Goal: Task Accomplishment & Management: Manage account settings

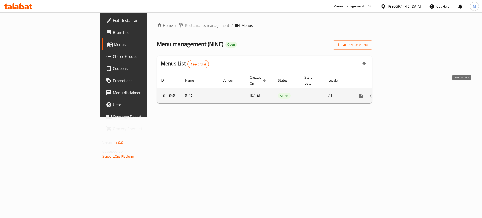
click at [399, 93] on icon "enhanced table" at bounding box center [396, 95] width 5 height 5
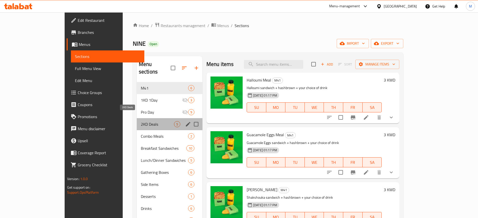
click at [141, 121] on span "2KD Deals" at bounding box center [157, 124] width 33 height 6
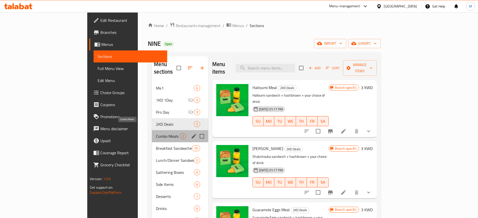
click at [156, 133] on span "Combo Meals" at bounding box center [168, 136] width 24 height 6
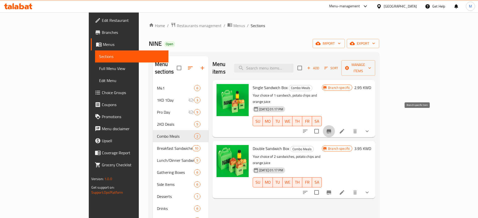
click at [335, 125] on button "Branch-specific-item" at bounding box center [329, 131] width 12 height 12
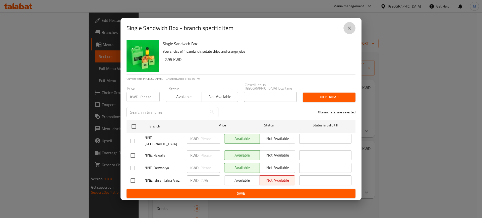
click at [351, 31] on icon "close" at bounding box center [350, 28] width 6 height 6
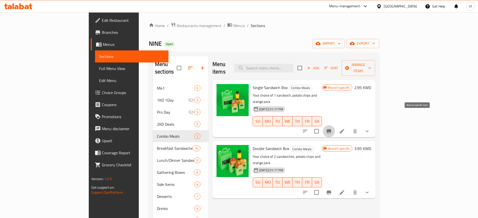
click at [331, 129] on icon "Branch-specific-item" at bounding box center [328, 131] width 5 height 4
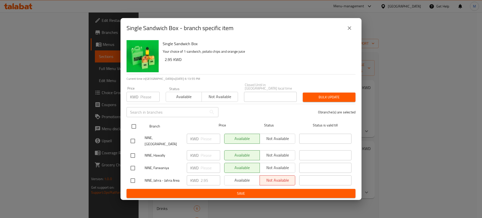
click at [134, 124] on input "checkbox" at bounding box center [134, 126] width 11 height 11
checkbox input "true"
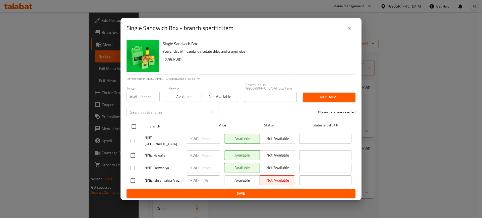
checkbox input "true"
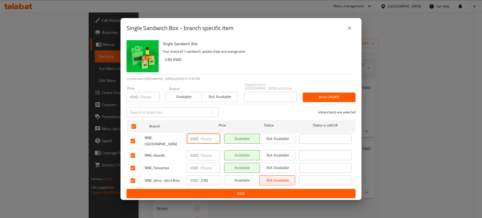
click at [204, 139] on input "number" at bounding box center [211, 139] width 20 height 10
type input "2.95"
click at [208, 152] on input "number" at bounding box center [211, 155] width 20 height 10
type input "2.95"
click at [206, 163] on input "number" at bounding box center [211, 168] width 20 height 10
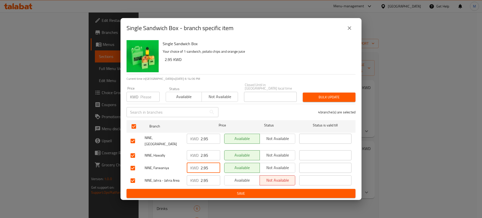
type input "2.95"
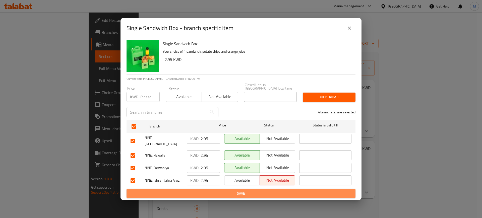
click at [262, 191] on span "Save" at bounding box center [241, 194] width 221 height 6
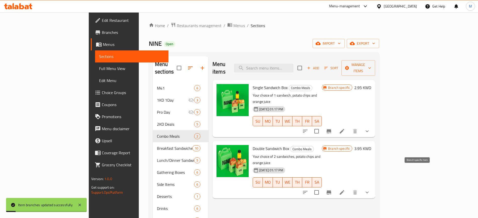
click at [335, 187] on button "Branch-specific-item" at bounding box center [329, 193] width 12 height 12
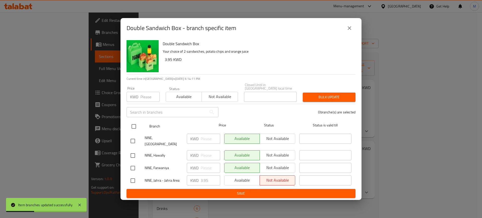
click at [137, 126] on input "checkbox" at bounding box center [134, 126] width 11 height 11
checkbox input "true"
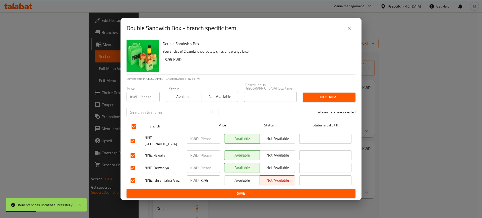
checkbox input "true"
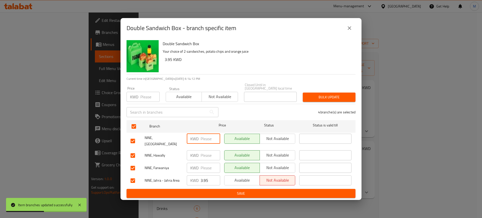
click at [202, 139] on input "number" at bounding box center [211, 139] width 20 height 10
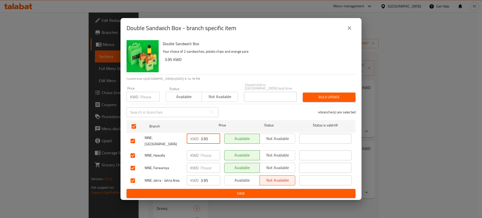
type input "3.95"
click at [203, 150] on input "number" at bounding box center [211, 155] width 20 height 10
type input "3.95"
click at [206, 164] on input "number" at bounding box center [211, 168] width 20 height 10
type input "3.95"
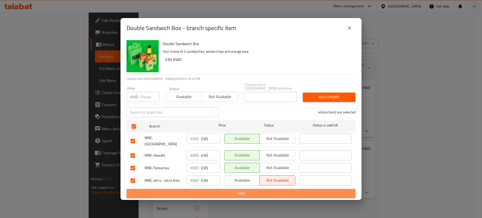
click at [242, 191] on span "Save" at bounding box center [241, 194] width 221 height 6
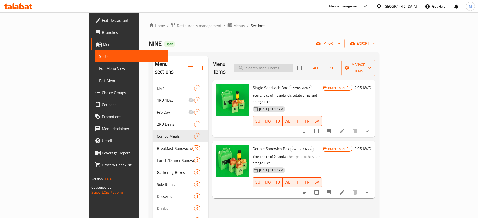
click at [293, 64] on input "search" at bounding box center [263, 68] width 59 height 9
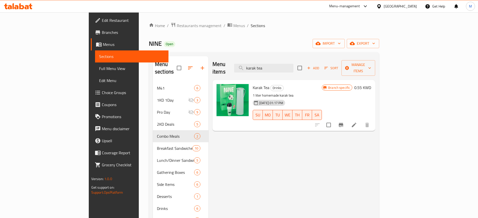
type input "karak tea"
click at [371, 84] on h6 "0.55 KWD" at bounding box center [362, 87] width 17 height 7
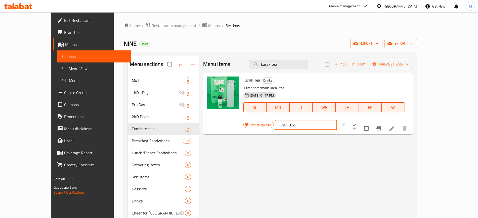
drag, startPoint x: 411, startPoint y: 82, endPoint x: 381, endPoint y: 77, distance: 30.7
click at [337, 120] on div "KWD 0.55 ​" at bounding box center [306, 125] width 62 height 10
type input "5"
click at [357, 123] on icon "ok" at bounding box center [354, 125] width 5 height 5
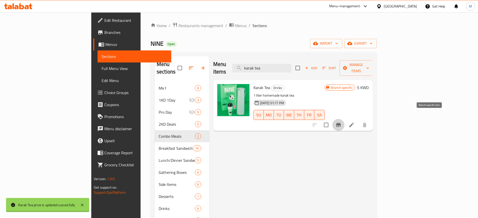
click at [341, 122] on icon "Branch-specific-item" at bounding box center [338, 125] width 6 height 6
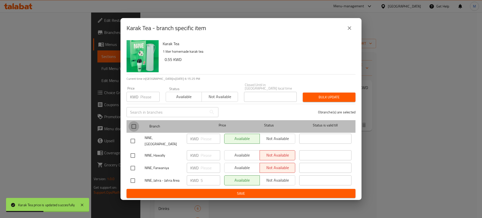
click at [135, 127] on input "checkbox" at bounding box center [134, 126] width 11 height 11
checkbox input "true"
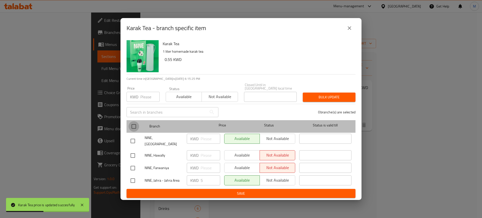
checkbox input "true"
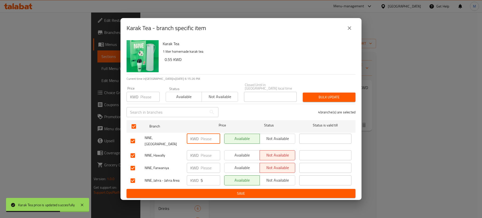
click at [211, 142] on input "number" at bounding box center [211, 139] width 20 height 10
type input "5"
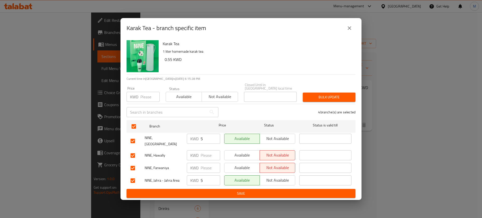
click at [203, 161] on div "KWD ​" at bounding box center [203, 168] width 37 height 15
click at [202, 151] on input "number" at bounding box center [211, 155] width 20 height 10
type input "5"
click at [206, 167] on input "number" at bounding box center [211, 168] width 20 height 10
type input "5"
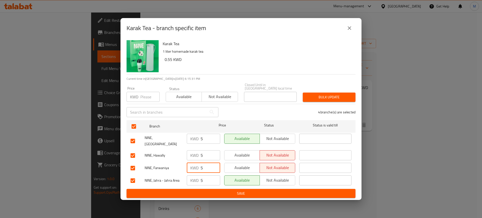
click at [252, 192] on span "Save" at bounding box center [241, 194] width 221 height 6
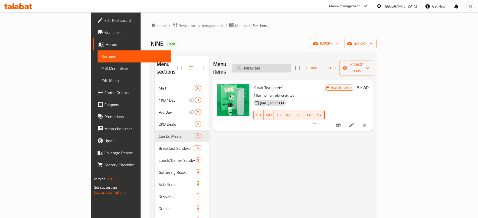
drag, startPoint x: 296, startPoint y: 66, endPoint x: 271, endPoint y: 64, distance: 25.2
click at [271, 64] on input "karak tea" at bounding box center [261, 68] width 59 height 9
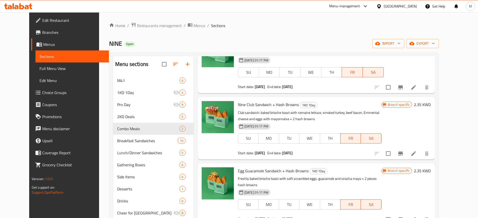
scroll to position [70, 0]
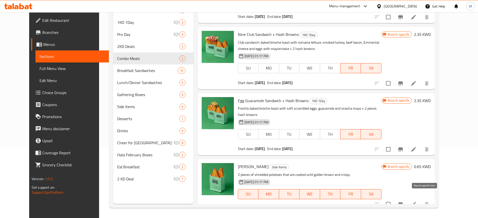
type input "hash brown"
click at [402, 202] on icon "Branch-specific-item" at bounding box center [400, 204] width 5 height 4
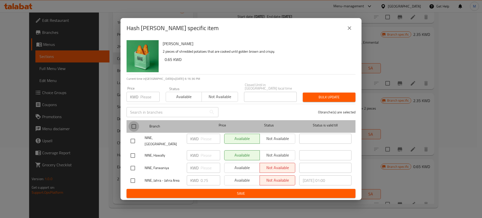
click at [134, 129] on input "checkbox" at bounding box center [134, 126] width 11 height 11
checkbox input "true"
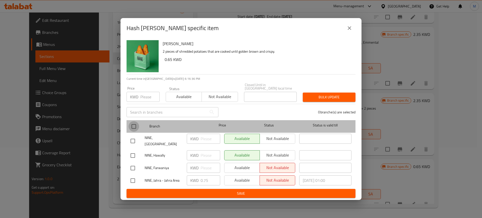
checkbox input "true"
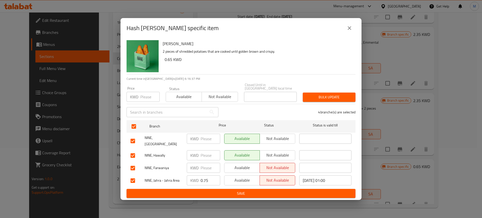
click at [206, 148] on div "KWD ​" at bounding box center [203, 155] width 37 height 15
click at [202, 136] on input "number" at bounding box center [211, 139] width 20 height 10
type input "0.75"
click at [211, 154] on input "number" at bounding box center [211, 155] width 20 height 10
type input "0.75"
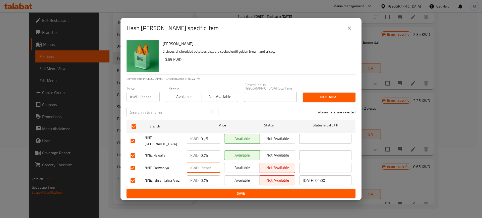
click at [209, 166] on input "number" at bounding box center [211, 168] width 20 height 10
type input "0.75"
click at [220, 191] on span "Save" at bounding box center [241, 194] width 221 height 6
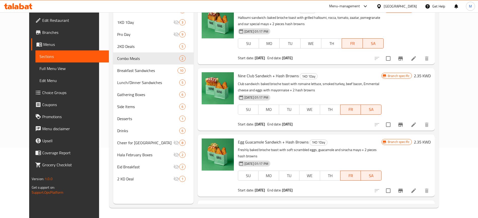
scroll to position [0, 0]
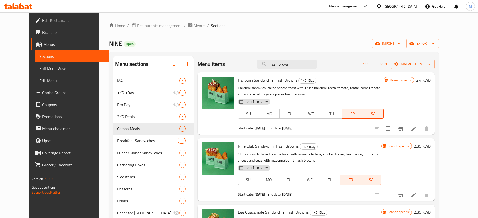
drag, startPoint x: 301, startPoint y: 68, endPoint x: 260, endPoint y: 69, distance: 41.5
click at [260, 69] on div "Menu items hash brown Add Sort Manage items" at bounding box center [315, 64] width 237 height 16
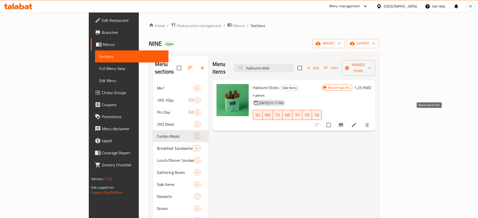
type input "halloumi stick"
click at [344, 122] on icon "Branch-specific-item" at bounding box center [341, 125] width 6 height 6
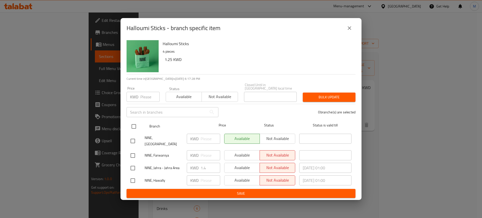
click at [133, 122] on input "checkbox" at bounding box center [134, 126] width 11 height 11
checkbox input "true"
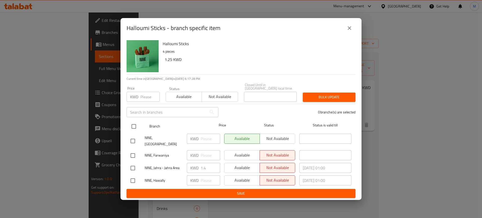
checkbox input "true"
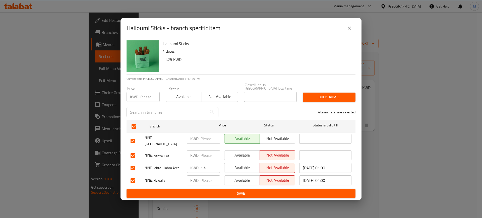
click at [205, 139] on input "number" at bounding box center [211, 139] width 20 height 10
type input "1.4"
click at [205, 150] on input "number" at bounding box center [211, 155] width 20 height 10
type input "1.4"
click at [205, 176] on input "number" at bounding box center [211, 181] width 20 height 10
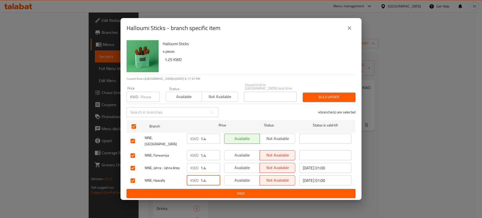
type input "1.4"
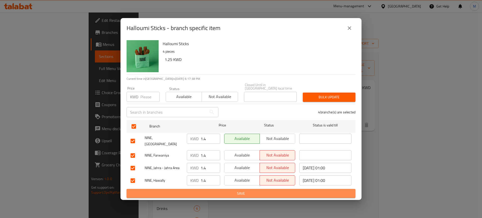
click at [228, 193] on span "Save" at bounding box center [241, 194] width 221 height 6
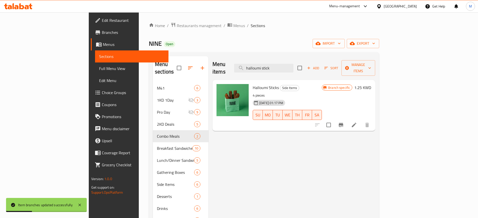
click at [371, 84] on h6 "1.25 KWD" at bounding box center [362, 87] width 17 height 7
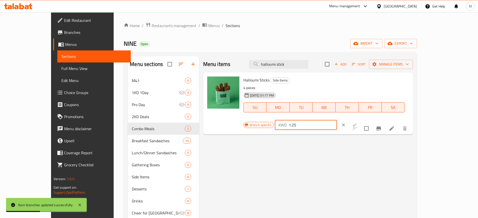
click at [337, 120] on input "1.25" at bounding box center [312, 125] width 48 height 10
type input "1.4"
click at [360, 120] on button "ok" at bounding box center [354, 125] width 11 height 11
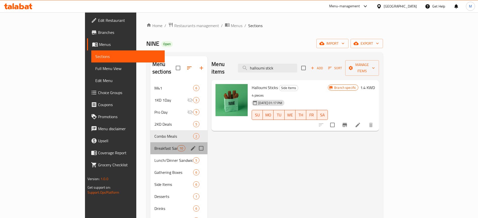
click at [150, 142] on div "Breakfast Sandwiches 10" at bounding box center [178, 148] width 57 height 12
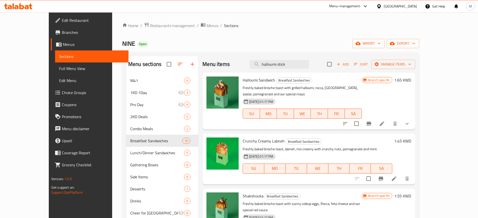
drag, startPoint x: 261, startPoint y: 66, endPoint x: 253, endPoint y: 66, distance: 7.8
click at [253, 66] on div "Menu items halloumi stick Add Sort Manage items" at bounding box center [308, 64] width 213 height 16
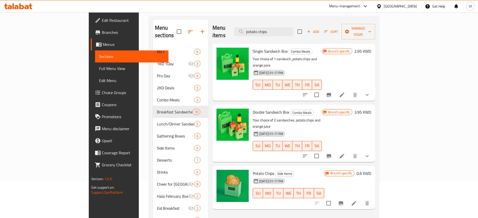
scroll to position [44, 0]
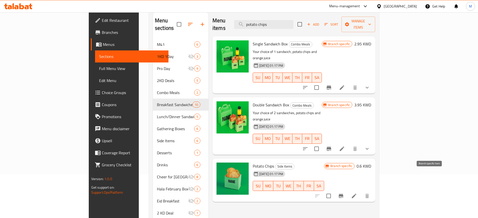
type input "potato chips"
click at [343, 194] on icon "Branch-specific-item" at bounding box center [340, 196] width 5 height 4
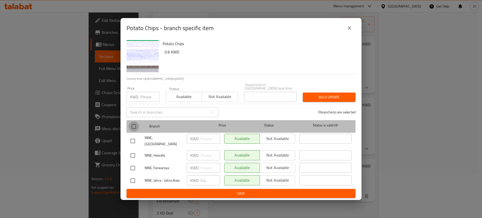
click at [133, 125] on input "checkbox" at bounding box center [134, 126] width 11 height 11
checkbox input "true"
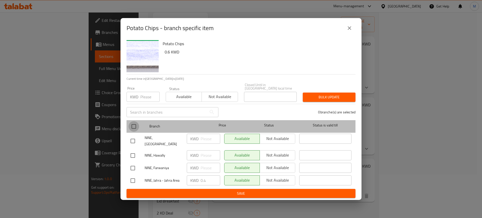
checkbox input "true"
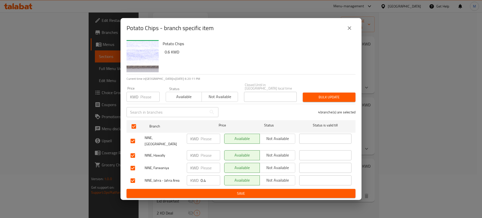
click at [205, 136] on input "number" at bounding box center [211, 139] width 20 height 10
type input "0.4"
click at [206, 152] on input "number" at bounding box center [211, 155] width 20 height 10
type input "0.4"
click at [206, 166] on input "number" at bounding box center [211, 168] width 20 height 10
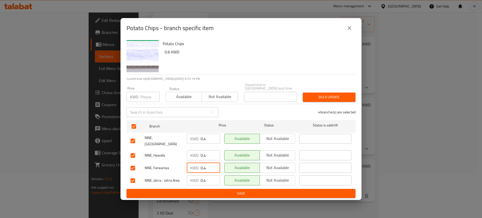
type input "0.4"
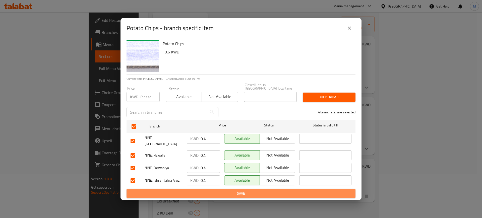
click at [246, 191] on span "Save" at bounding box center [241, 194] width 221 height 6
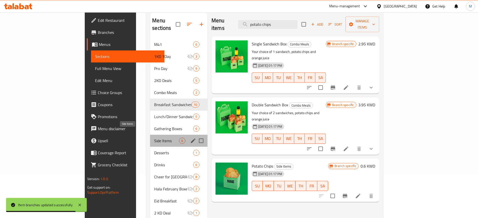
click at [154, 138] on span "Side Items" at bounding box center [166, 141] width 25 height 6
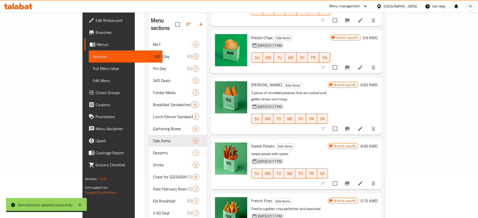
scroll to position [70, 0]
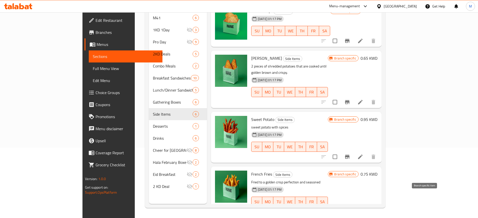
click at [349, 210] on icon "Branch-specific-item" at bounding box center [347, 212] width 5 height 4
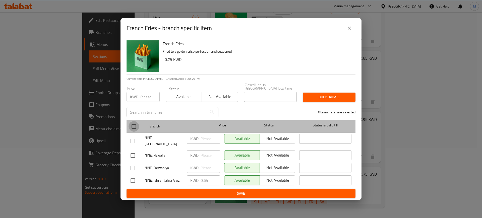
click at [137, 130] on input "checkbox" at bounding box center [134, 126] width 11 height 11
checkbox input "true"
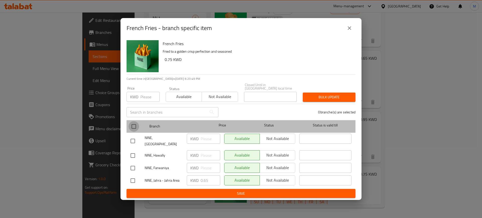
checkbox input "true"
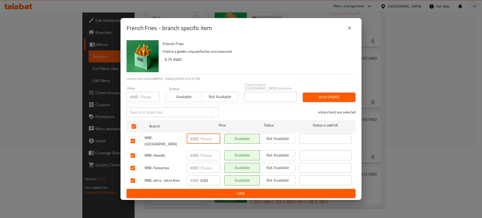
click at [205, 142] on input "number" at bounding box center [211, 139] width 20 height 10
drag, startPoint x: 210, startPoint y: 140, endPoint x: 187, endPoint y: 139, distance: 22.4
click at [187, 139] on div "KWD 0.65 ​" at bounding box center [203, 139] width 33 height 10
type input "0.65"
click at [199, 150] on div "KWD ​" at bounding box center [203, 155] width 33 height 10
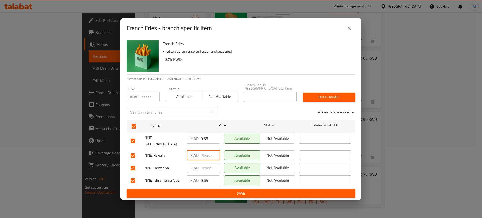
paste input "0.65"
type input "0.65"
click at [206, 163] on input "number" at bounding box center [211, 168] width 20 height 10
paste input "0.65"
type input "0.65"
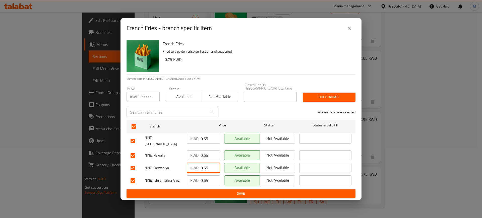
click at [248, 191] on span "Save" at bounding box center [241, 194] width 221 height 6
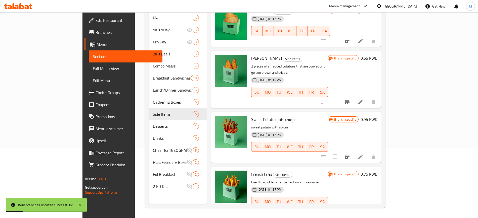
click at [377, 171] on h6 "0.75 KWD" at bounding box center [368, 174] width 17 height 7
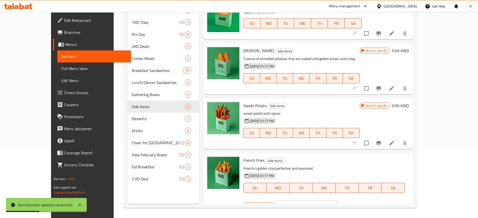
click at [337, 201] on input "0.75" at bounding box center [312, 206] width 48 height 10
type input "0.65"
click at [357, 203] on icon "ok" at bounding box center [354, 205] width 5 height 5
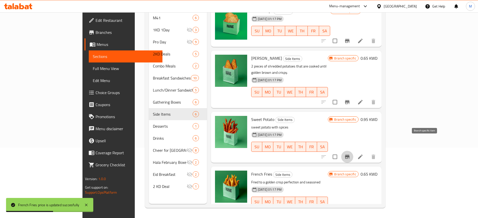
click at [350, 154] on icon "Branch-specific-item" at bounding box center [347, 157] width 6 height 6
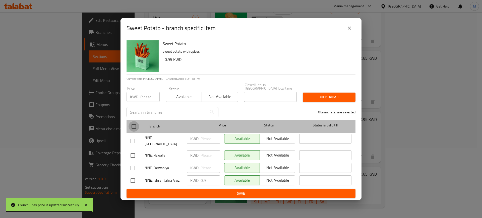
click at [133, 131] on input "checkbox" at bounding box center [134, 126] width 11 height 11
checkbox input "true"
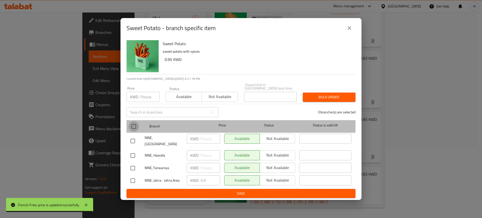
checkbox input "true"
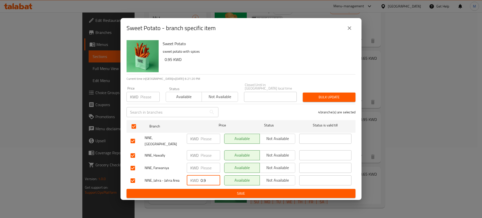
drag, startPoint x: 210, startPoint y: 176, endPoint x: 180, endPoint y: 177, distance: 29.1
click at [180, 177] on div "NINE, Jahra - Jahra Area KWD 0.9 ​ Available Not available ​" at bounding box center [241, 181] width 225 height 15
click at [206, 165] on input "number" at bounding box center [211, 168] width 20 height 10
paste input "0.9"
type input "0.9"
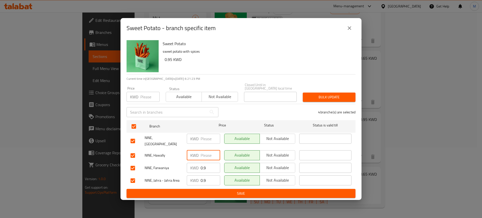
click at [208, 153] on input "number" at bounding box center [211, 155] width 20 height 10
paste input "0.9"
type input "0.9"
click at [210, 141] on input "number" at bounding box center [211, 139] width 20 height 10
paste input "0.9"
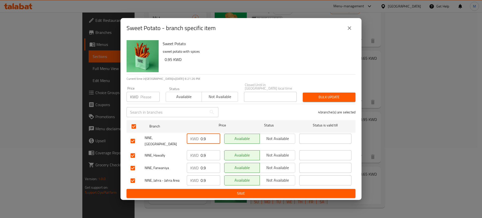
type input "0.9"
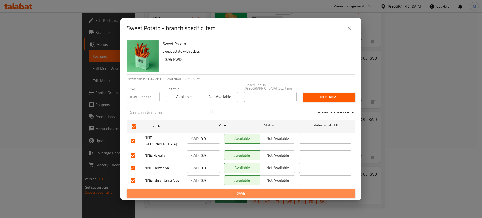
click at [259, 191] on span "Save" at bounding box center [241, 194] width 221 height 6
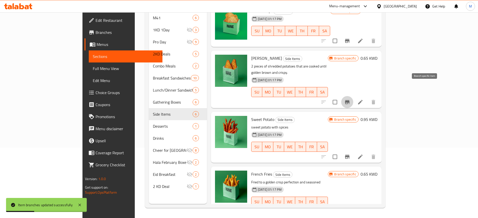
click at [349, 100] on icon "Branch-specific-item" at bounding box center [347, 102] width 5 height 4
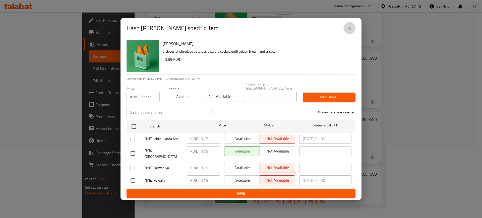
click at [350, 34] on button "close" at bounding box center [350, 28] width 12 height 12
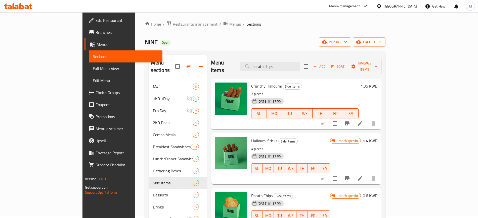
scroll to position [1, 0]
click at [25, 6] on icon at bounding box center [18, 6] width 28 height 6
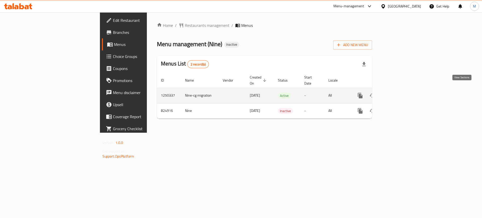
click at [403, 90] on link "enhanced table" at bounding box center [397, 96] width 12 height 12
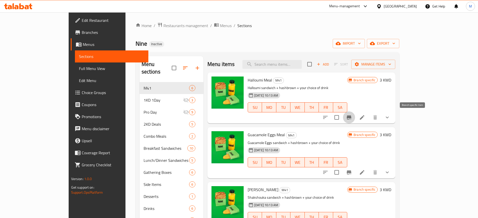
click at [355, 117] on button "Branch-specific-item" at bounding box center [349, 118] width 12 height 12
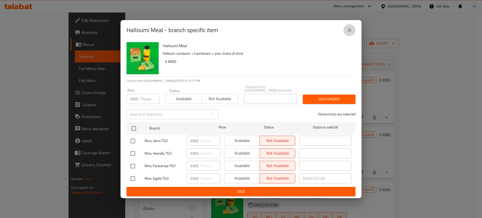
click at [349, 30] on icon "close" at bounding box center [350, 30] width 6 height 6
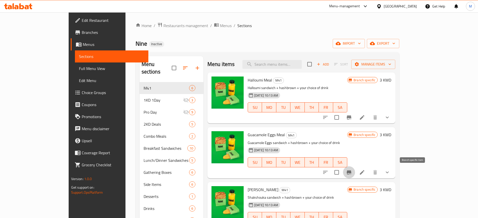
click at [351, 172] on icon "Branch-specific-item" at bounding box center [348, 173] width 5 height 4
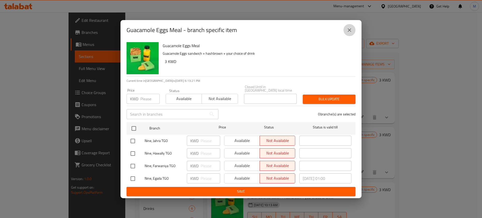
click at [347, 32] on icon "close" at bounding box center [350, 30] width 6 height 6
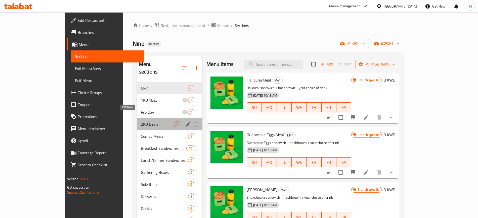
click at [141, 121] on span "2KD Deals" at bounding box center [157, 124] width 33 height 6
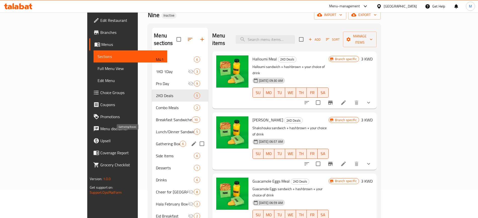
scroll to position [38, 0]
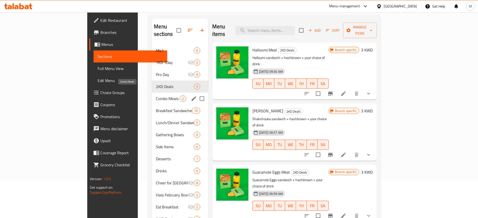
click at [156, 96] on span "Combo Meals" at bounding box center [168, 99] width 24 height 6
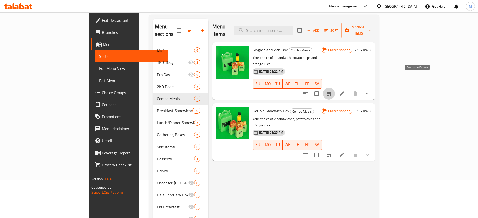
click at [331, 92] on icon "Branch-specific-item" at bounding box center [328, 94] width 5 height 4
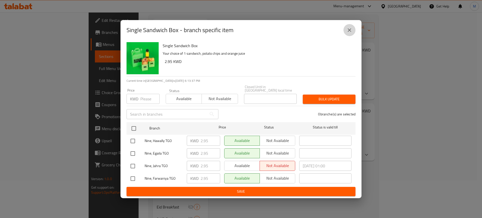
click at [352, 35] on button "close" at bounding box center [350, 30] width 12 height 12
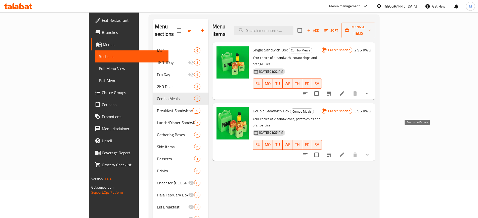
click at [332, 152] on icon "Branch-specific-item" at bounding box center [329, 155] width 6 height 6
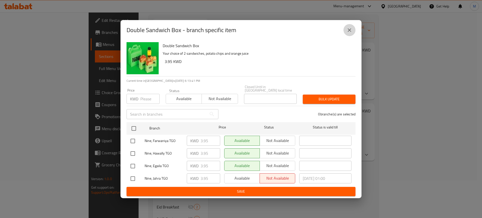
click at [354, 31] on button "close" at bounding box center [350, 30] width 12 height 12
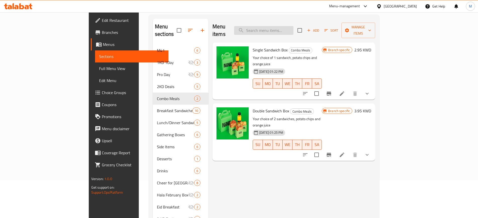
click at [291, 26] on input "search" at bounding box center [263, 30] width 59 height 9
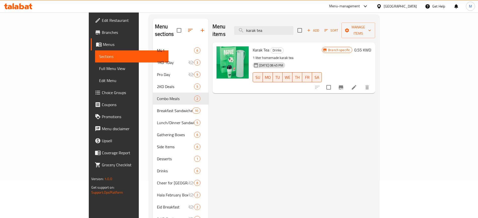
type input "karak tea"
click at [344, 84] on icon "Branch-specific-item" at bounding box center [341, 87] width 6 height 6
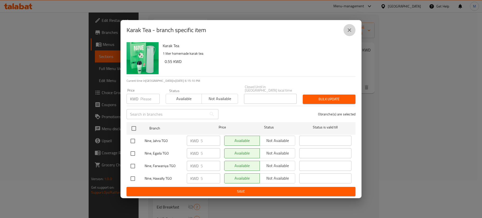
click at [348, 32] on icon "close" at bounding box center [350, 30] width 4 height 4
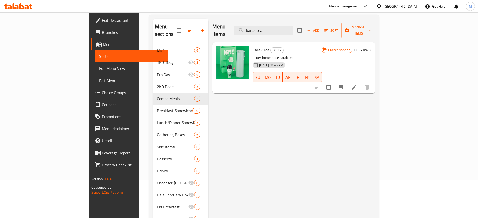
click at [371, 46] on h6 "0.55 KWD" at bounding box center [362, 49] width 17 height 7
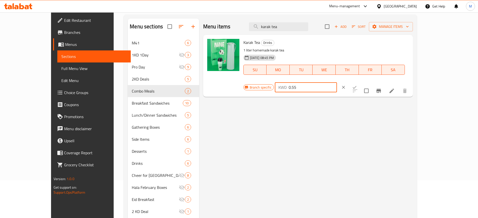
drag, startPoint x: 406, startPoint y: 44, endPoint x: 332, endPoint y: 46, distance: 73.9
click at [332, 46] on div "Karak Tea Drinks 1 liter homemade karak tea 30-08-2024 08:45 PM SU MO TU WE TH …" at bounding box center [325, 66] width 169 height 58
type input "5"
click at [356, 86] on icon "ok" at bounding box center [354, 87] width 4 height 3
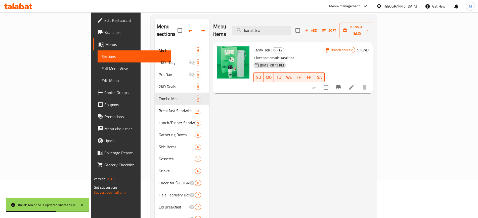
drag, startPoint x: 299, startPoint y: 27, endPoint x: 227, endPoint y: 22, distance: 71.8
click at [227, 22] on div "Menu items karak tea Add Sort Manage items" at bounding box center [292, 31] width 159 height 24
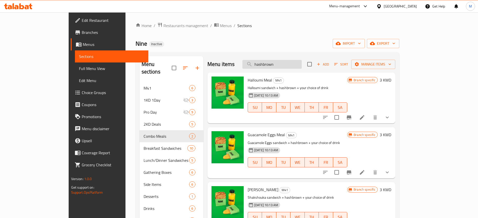
click at [285, 65] on input "hashbrown" at bounding box center [271, 64] width 59 height 9
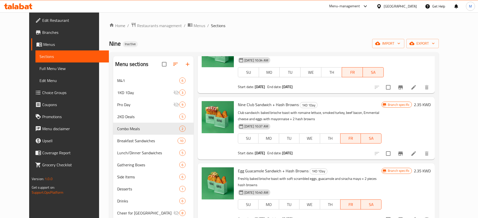
scroll to position [70, 0]
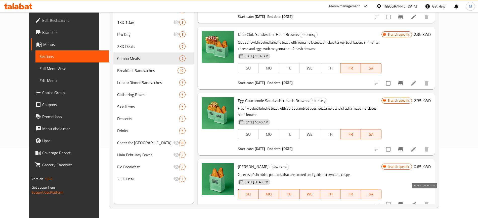
type input "hash brown"
click at [402, 202] on icon "Branch-specific-item" at bounding box center [400, 204] width 5 height 4
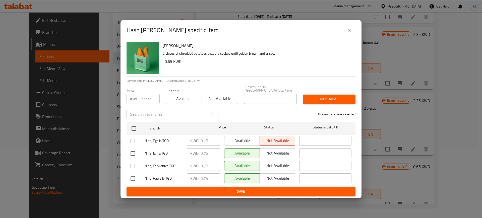
click at [349, 29] on icon "close" at bounding box center [350, 30] width 6 height 6
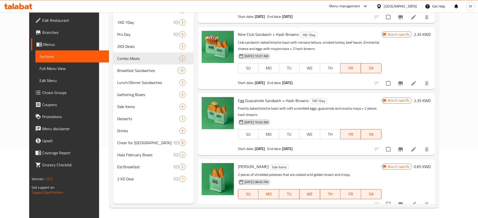
click at [430, 163] on h6 "0.65 KWD" at bounding box center [422, 166] width 17 height 7
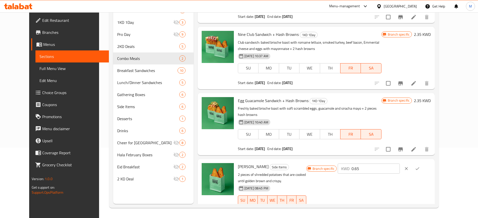
click at [391, 164] on input "0.65" at bounding box center [375, 169] width 48 height 10
type input "0.75"
click at [419, 168] on icon "ok" at bounding box center [417, 169] width 4 height 3
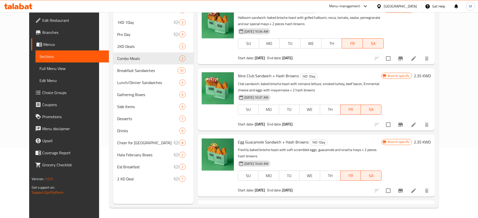
scroll to position [0, 0]
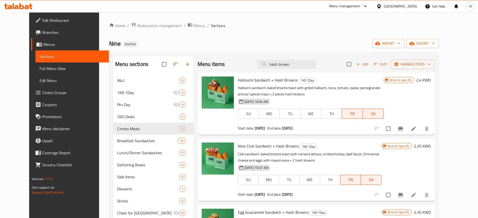
drag, startPoint x: 309, startPoint y: 65, endPoint x: 261, endPoint y: 58, distance: 49.1
click at [261, 58] on div "Menu items hash brown Add Sort Manage items" at bounding box center [315, 64] width 237 height 16
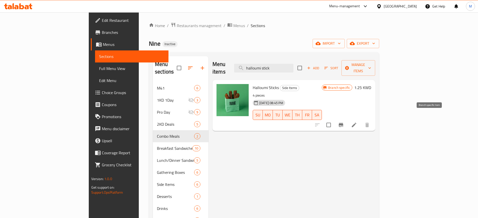
type input "halloumi stick"
click at [344, 122] on icon "Branch-specific-item" at bounding box center [341, 125] width 6 height 6
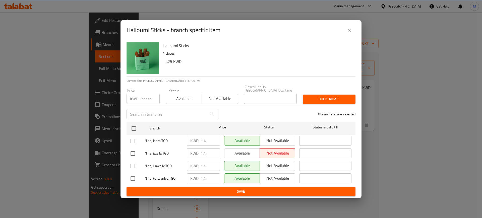
click at [349, 33] on icon "close" at bounding box center [350, 30] width 6 height 6
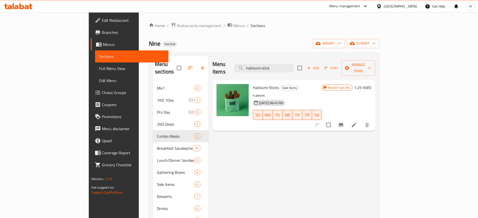
click at [371, 84] on h6 "1.25 KWD" at bounding box center [362, 87] width 17 height 7
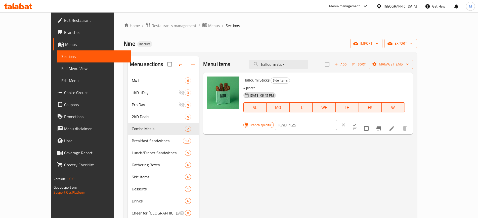
click at [337, 120] on input "1.25" at bounding box center [312, 125] width 48 height 10
type input "1.4"
click at [360, 120] on button "ok" at bounding box center [354, 125] width 11 height 11
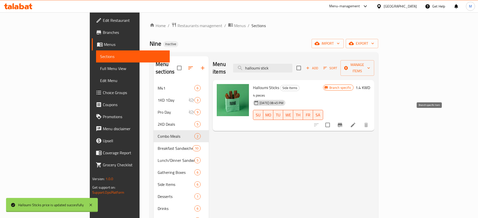
click at [346, 121] on button "Branch-specific-item" at bounding box center [340, 125] width 12 height 12
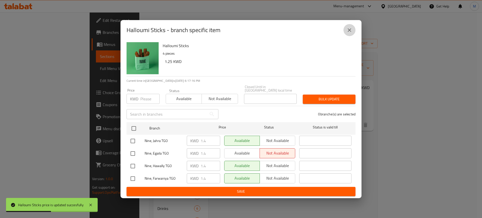
click at [349, 32] on icon "close" at bounding box center [350, 30] width 4 height 4
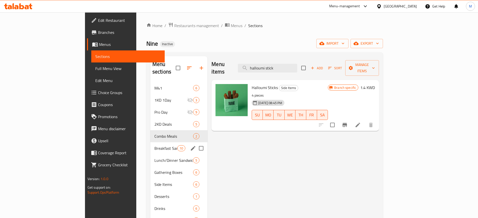
click at [150, 145] on div "Breakfast Sandwiches 10" at bounding box center [178, 148] width 57 height 12
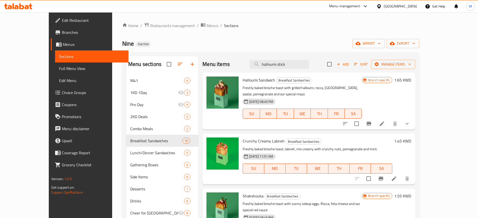
drag, startPoint x: 306, startPoint y: 64, endPoint x: 238, endPoint y: 61, distance: 67.7
click at [238, 61] on div "Menu items halloumi stick Add Sort Manage items" at bounding box center [308, 64] width 213 height 16
click at [375, 118] on button "Branch-specific-item" at bounding box center [369, 124] width 12 height 12
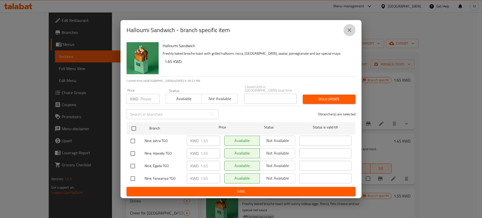
click at [348, 33] on icon "close" at bounding box center [350, 30] width 6 height 6
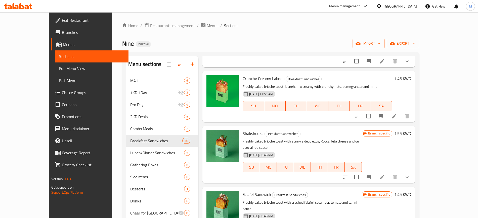
scroll to position [74, 0]
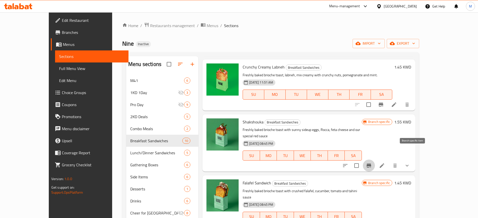
click at [372, 163] on icon "Branch-specific-item" at bounding box center [369, 166] width 6 height 6
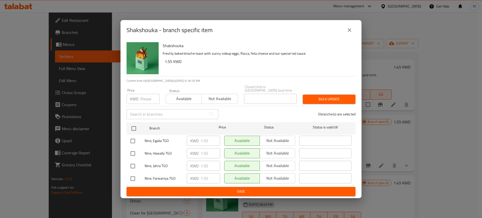
click at [353, 32] on button "close" at bounding box center [350, 30] width 12 height 12
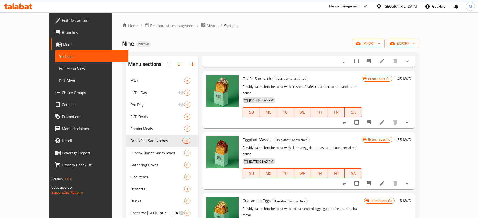
scroll to position [179, 0]
click at [371, 120] on icon "Branch-specific-item" at bounding box center [368, 122] width 5 height 4
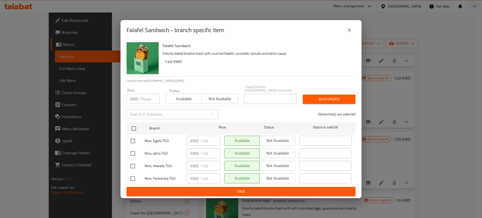
click at [346, 33] on button "close" at bounding box center [350, 30] width 12 height 12
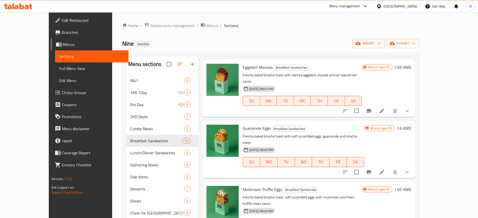
scroll to position [251, 0]
click at [375, 166] on button "Branch-specific-item" at bounding box center [369, 172] width 12 height 12
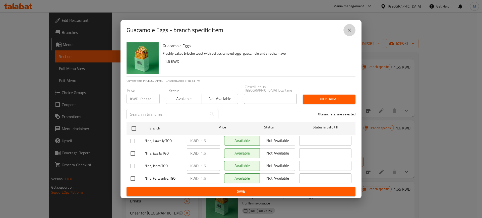
click at [349, 29] on icon "close" at bounding box center [350, 30] width 6 height 6
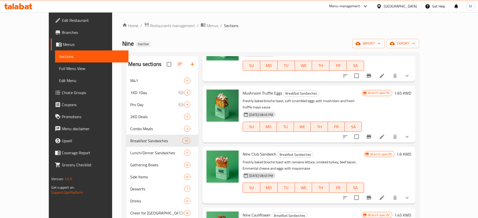
scroll to position [349, 0]
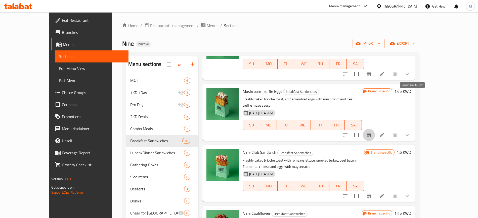
click at [371, 133] on icon "Branch-specific-item" at bounding box center [368, 135] width 5 height 4
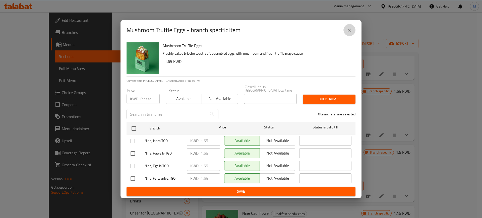
click at [350, 33] on icon "close" at bounding box center [350, 30] width 6 height 6
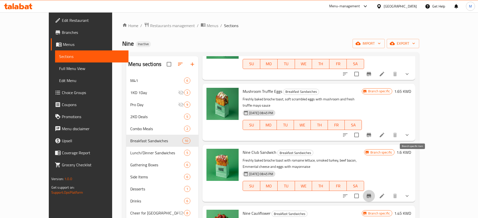
click at [375, 190] on button "Branch-specific-item" at bounding box center [369, 196] width 12 height 12
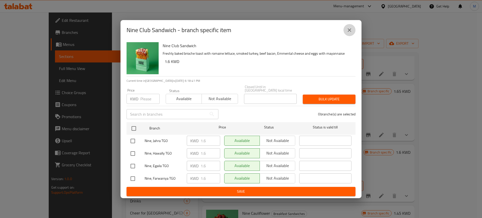
click at [351, 32] on icon "close" at bounding box center [350, 30] width 4 height 4
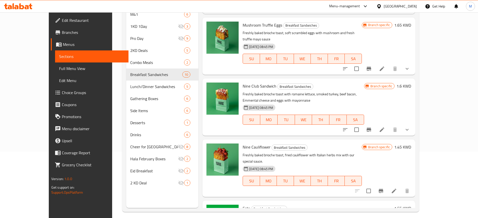
scroll to position [70, 0]
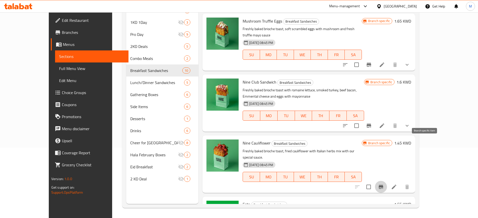
click at [384, 184] on icon "Branch-specific-item" at bounding box center [381, 187] width 6 height 6
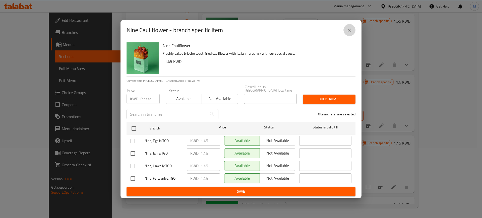
click at [350, 36] on button "close" at bounding box center [350, 30] width 12 height 12
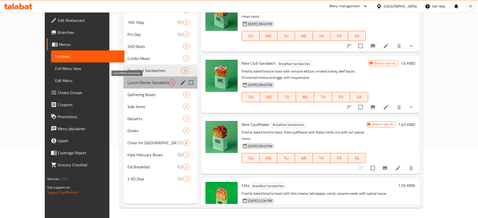
click at [146, 84] on span "Lunch/Dinner Sandwiches" at bounding box center [147, 83] width 41 height 6
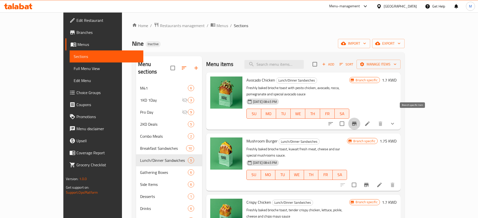
click at [357, 121] on icon "Branch-specific-item" at bounding box center [354, 124] width 6 height 6
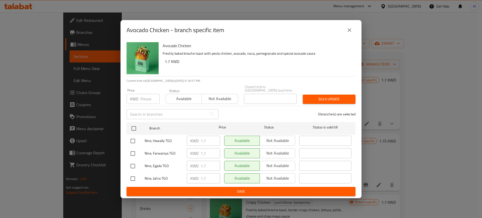
click at [346, 33] on button "close" at bounding box center [350, 30] width 12 height 12
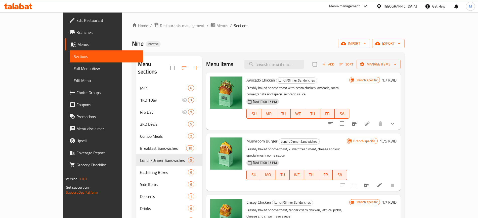
click at [369, 182] on icon "Branch-specific-item" at bounding box center [366, 185] width 6 height 6
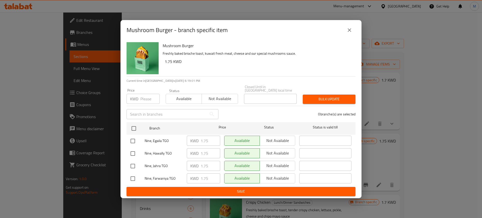
click at [349, 38] on div "Mushroom Burger - branch specific item" at bounding box center [241, 30] width 241 height 20
click at [351, 31] on icon "close" at bounding box center [350, 30] width 6 height 6
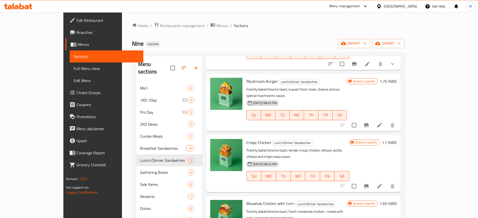
scroll to position [69, 0]
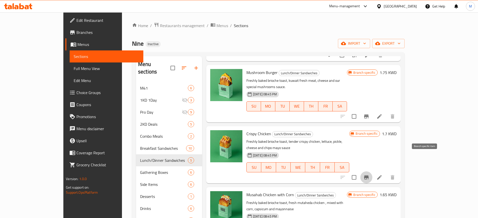
click at [369, 175] on icon "Branch-specific-item" at bounding box center [366, 178] width 6 height 6
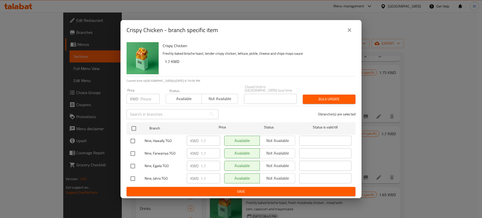
click at [346, 32] on button "close" at bounding box center [350, 30] width 12 height 12
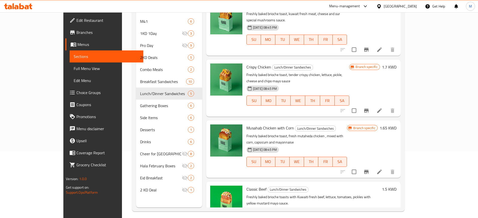
scroll to position [70, 0]
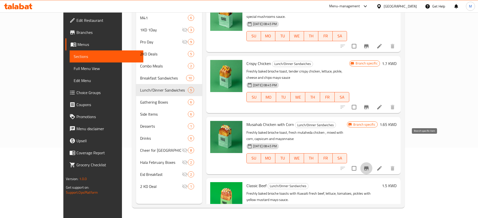
click at [369, 166] on icon "Branch-specific-item" at bounding box center [366, 169] width 6 height 6
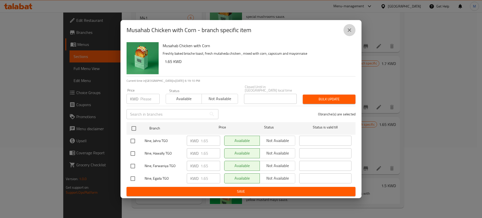
click at [350, 33] on icon "close" at bounding box center [350, 30] width 6 height 6
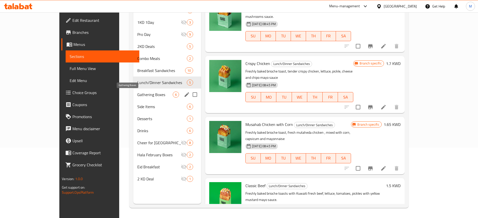
click at [137, 96] on span "Gathering Boxes" at bounding box center [154, 95] width 35 height 6
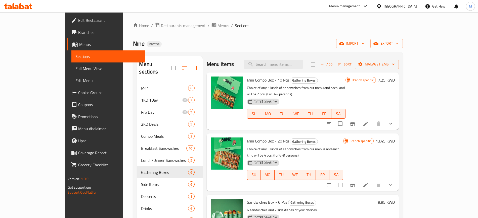
scroll to position [0, 0]
click at [358, 118] on button "Branch-specific-item" at bounding box center [352, 124] width 12 height 12
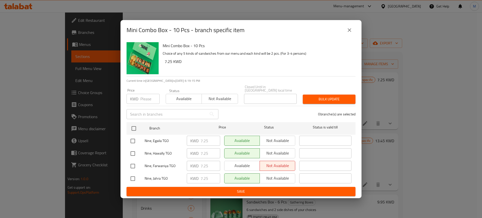
click at [353, 31] on button "close" at bounding box center [350, 30] width 12 height 12
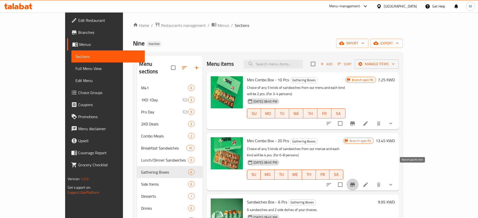
click at [354, 183] on icon "Branch-specific-item" at bounding box center [352, 185] width 5 height 4
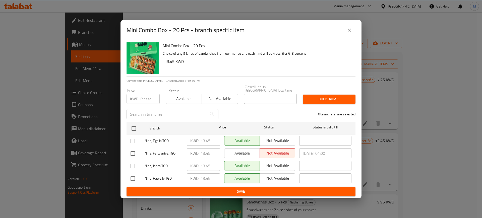
click at [348, 29] on icon "close" at bounding box center [350, 30] width 6 height 6
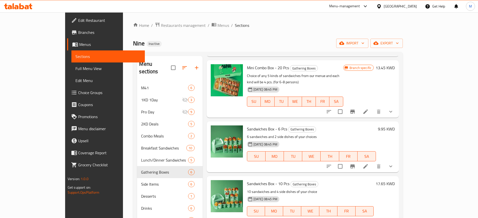
scroll to position [74, 0]
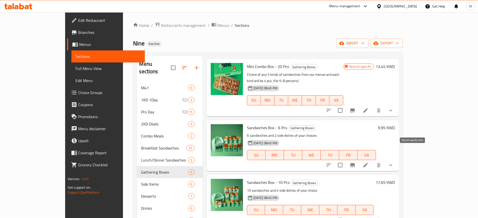
click at [355, 162] on icon "Branch-specific-item" at bounding box center [352, 165] width 6 height 6
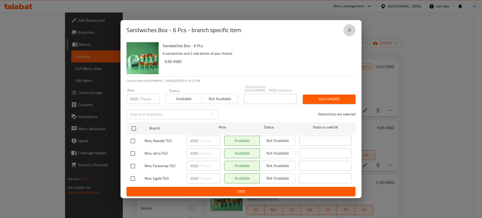
click at [353, 30] on button "close" at bounding box center [350, 30] width 12 height 12
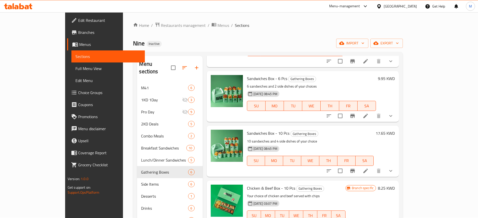
scroll to position [70, 0]
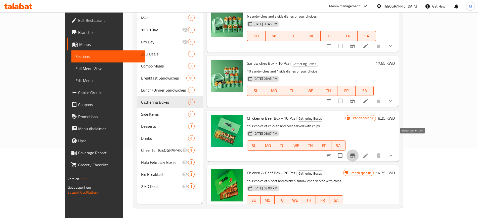
click at [355, 153] on icon "Branch-specific-item" at bounding box center [352, 156] width 6 height 6
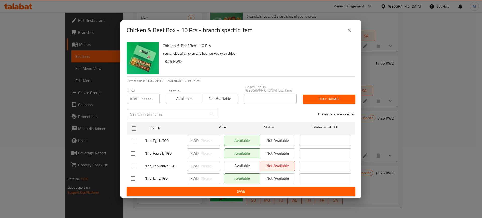
click at [349, 29] on icon "close" at bounding box center [350, 30] width 6 height 6
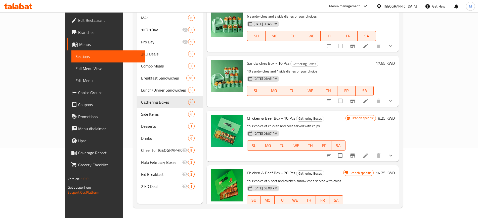
click at [355, 208] on icon "Branch-specific-item" at bounding box center [352, 211] width 6 height 6
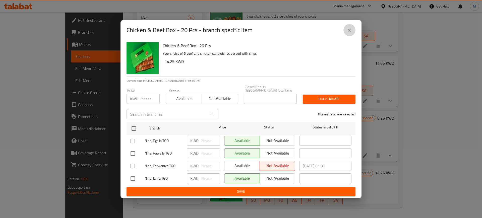
click at [349, 31] on icon "close" at bounding box center [350, 30] width 4 height 4
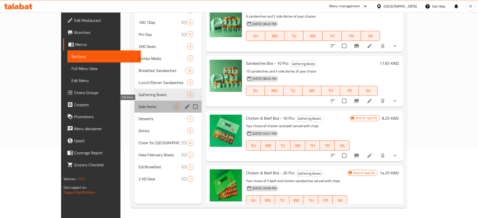
click at [138, 108] on span "Side Items" at bounding box center [155, 107] width 35 height 6
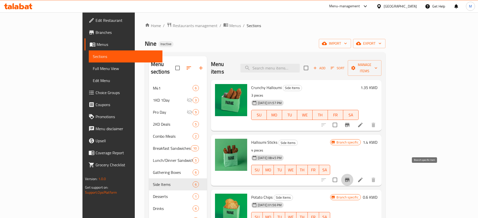
click at [349, 178] on icon "Branch-specific-item" at bounding box center [347, 180] width 5 height 4
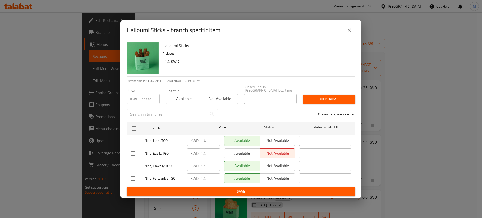
click at [351, 31] on icon "close" at bounding box center [350, 30] width 4 height 4
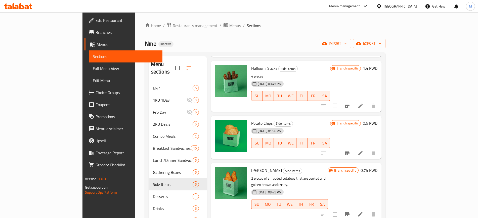
scroll to position [74, 0]
click at [350, 150] on icon "Branch-specific-item" at bounding box center [347, 153] width 6 height 6
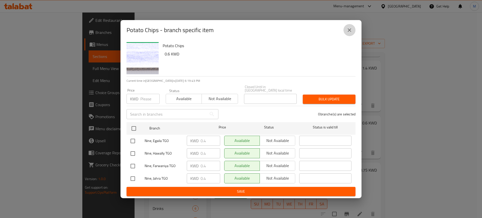
click at [351, 32] on icon "close" at bounding box center [350, 30] width 4 height 4
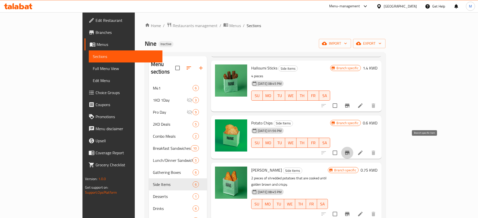
click at [350, 150] on icon "Branch-specific-item" at bounding box center [347, 153] width 6 height 6
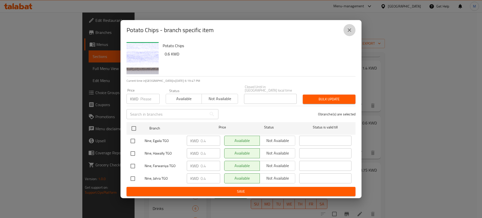
click at [350, 33] on icon "close" at bounding box center [350, 30] width 6 height 6
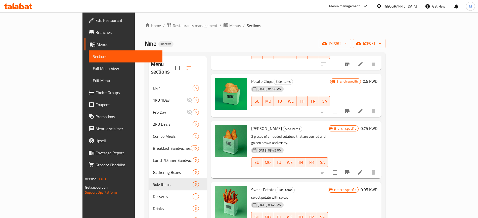
scroll to position [70, 0]
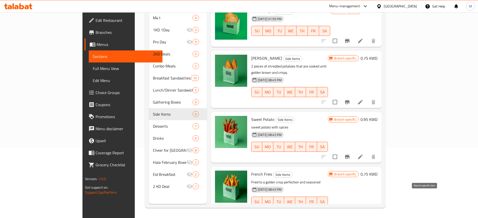
click at [350, 209] on icon "Branch-specific-item" at bounding box center [347, 212] width 6 height 6
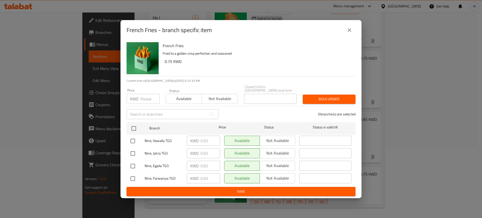
click at [351, 35] on button "close" at bounding box center [350, 30] width 12 height 12
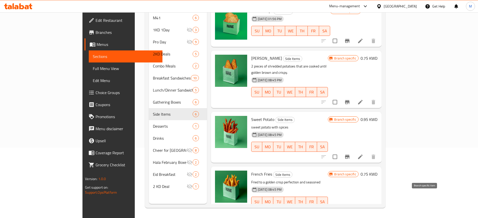
click at [350, 209] on icon "Branch-specific-item" at bounding box center [347, 212] width 6 height 6
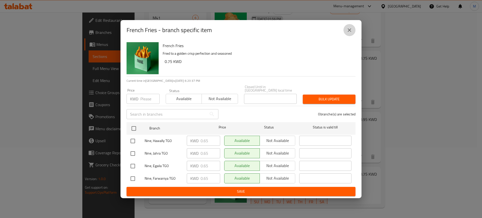
click at [347, 31] on icon "close" at bounding box center [350, 30] width 6 height 6
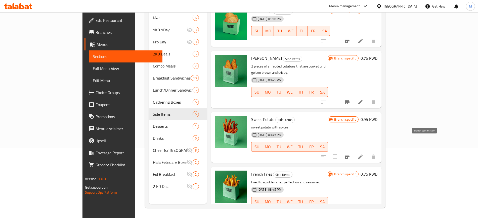
click at [349, 155] on icon "Branch-specific-item" at bounding box center [347, 157] width 5 height 4
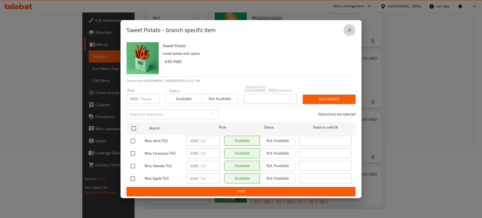
click at [348, 33] on icon "close" at bounding box center [350, 30] width 6 height 6
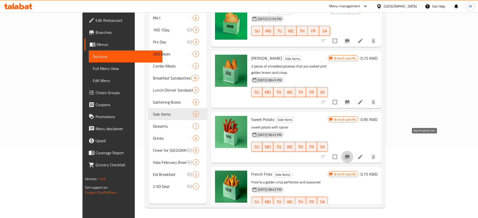
click at [353, 151] on button "Branch-specific-item" at bounding box center [347, 157] width 12 height 12
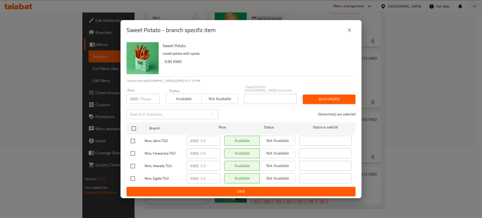
click at [349, 33] on icon "close" at bounding box center [350, 30] width 6 height 6
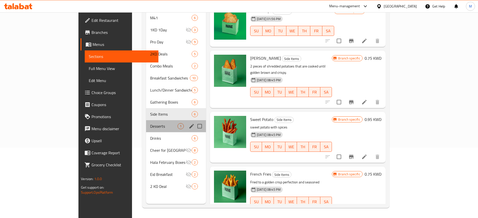
click at [146, 120] on div "Desserts 1" at bounding box center [176, 126] width 60 height 12
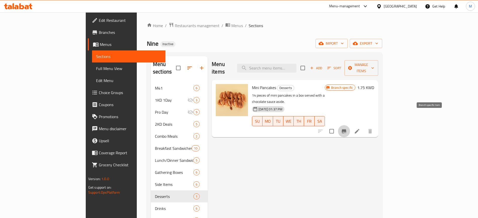
click at [346, 129] on icon "Branch-specific-item" at bounding box center [343, 131] width 5 height 4
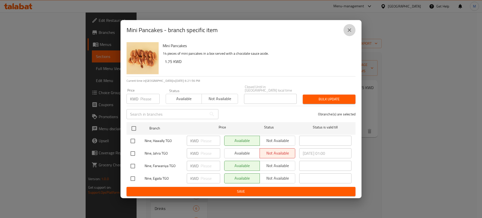
click at [349, 36] on button "close" at bounding box center [350, 30] width 12 height 12
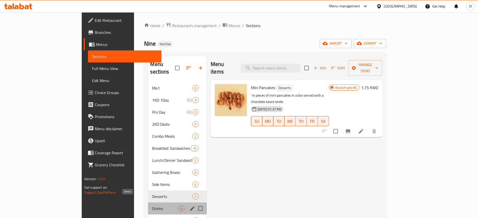
click at [152, 206] on span "Drinks" at bounding box center [165, 209] width 26 height 6
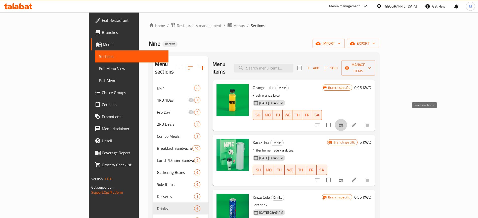
click at [344, 122] on icon "Branch-specific-item" at bounding box center [341, 125] width 6 height 6
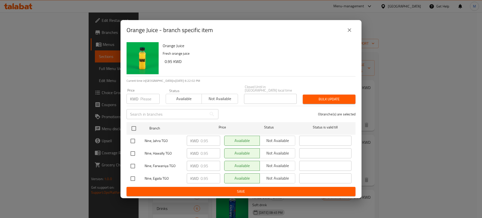
click at [355, 26] on div "Orange Juice - branch specific item" at bounding box center [241, 30] width 229 height 12
click at [352, 29] on icon "close" at bounding box center [350, 30] width 6 height 6
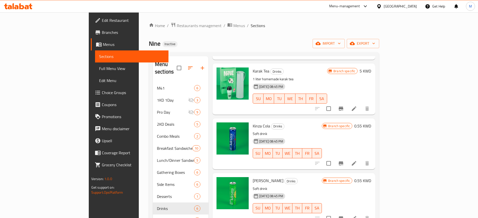
scroll to position [72, 0]
click at [361, 159] on li at bounding box center [354, 163] width 14 height 9
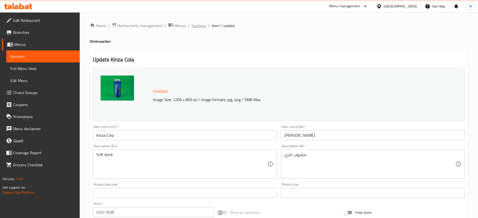
click at [193, 27] on span "Sections" at bounding box center [198, 26] width 14 height 6
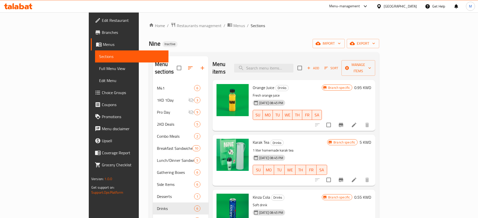
scroll to position [84, 0]
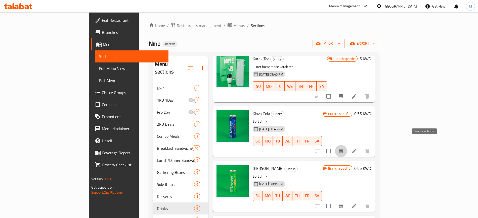
click at [343, 149] on icon "Branch-specific-item" at bounding box center [340, 151] width 5 height 4
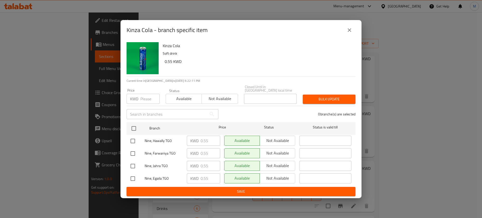
click at [350, 35] on button "close" at bounding box center [350, 30] width 12 height 12
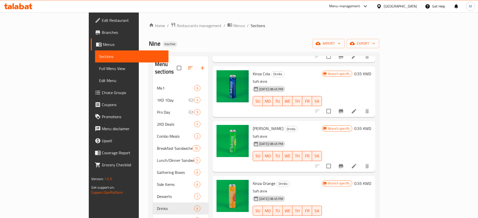
scroll to position [70, 0]
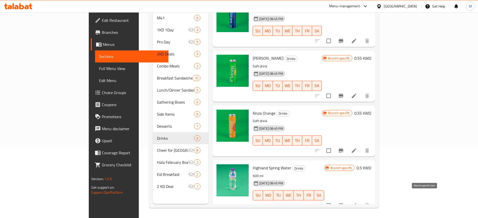
click at [347, 200] on button "Branch-specific-item" at bounding box center [341, 206] width 12 height 12
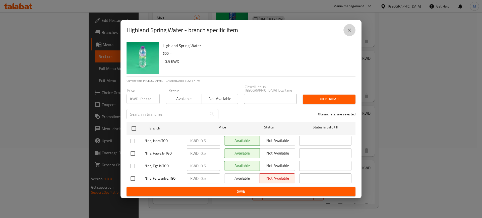
click at [350, 32] on icon "close" at bounding box center [350, 30] width 4 height 4
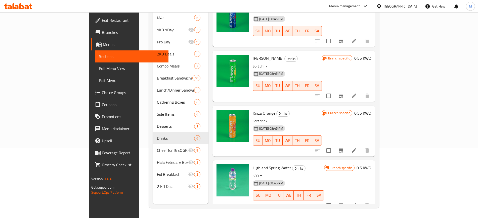
click at [30, 6] on icon at bounding box center [31, 7] width 4 height 6
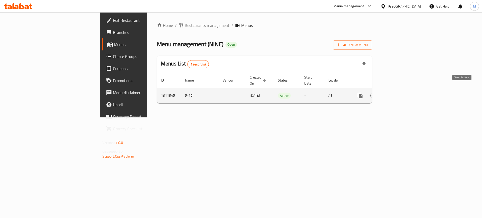
click at [403, 90] on link "enhanced table" at bounding box center [397, 96] width 12 height 12
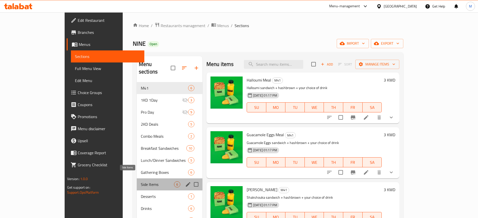
click at [141, 182] on span "Side Items" at bounding box center [157, 185] width 33 height 6
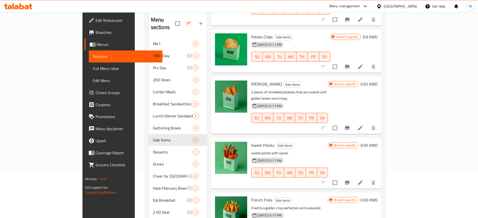
scroll to position [70, 0]
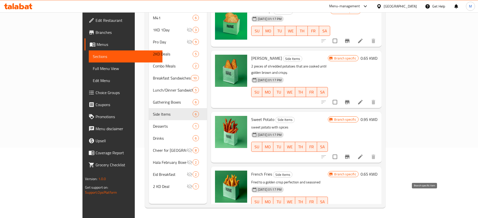
click at [350, 209] on icon "Branch-specific-item" at bounding box center [347, 212] width 6 height 6
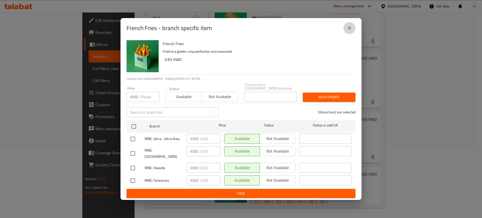
click at [353, 33] on button "close" at bounding box center [350, 28] width 12 height 12
